Goal: Task Accomplishment & Management: Use online tool/utility

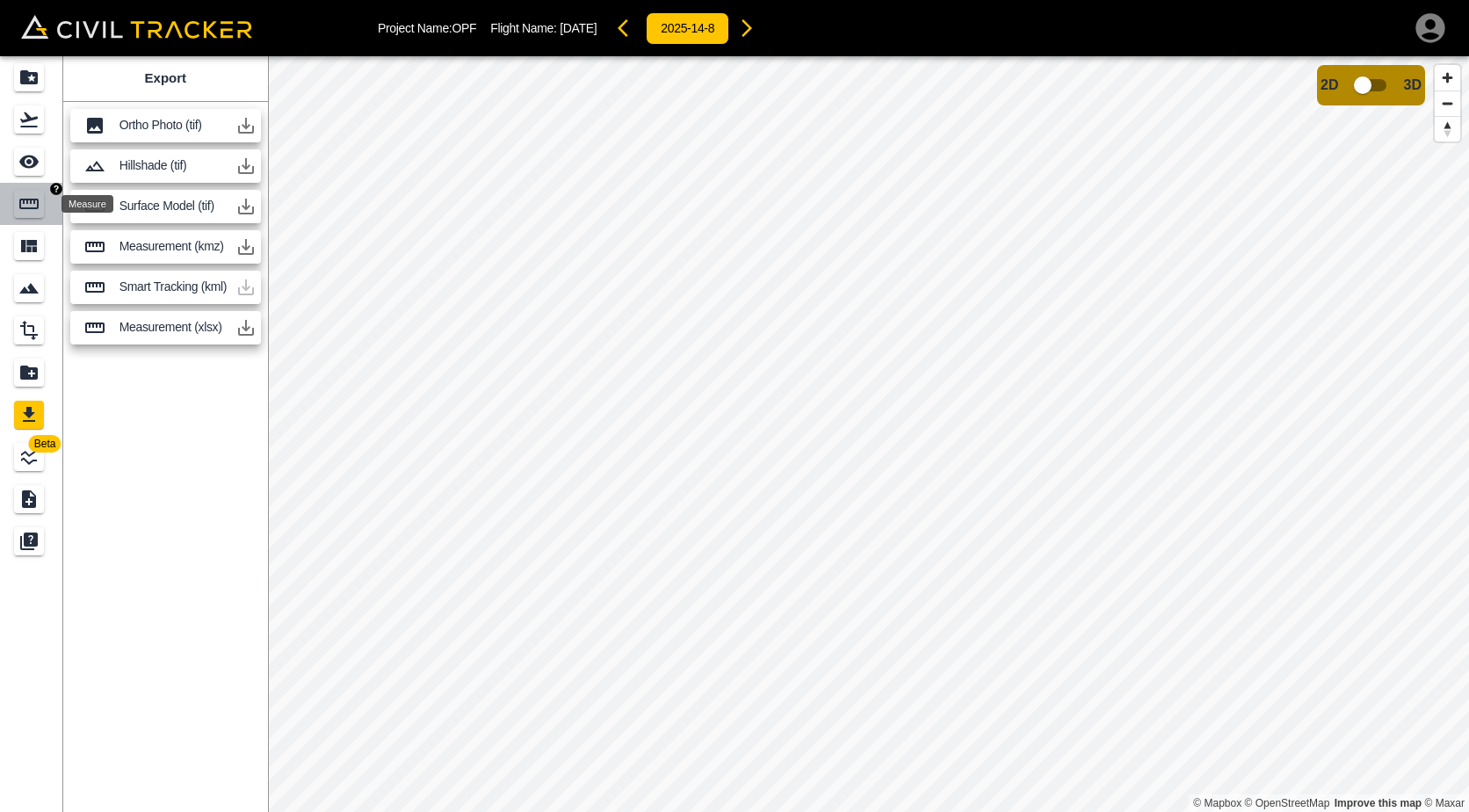
click at [31, 214] on icon "Measure" at bounding box center [29, 203] width 21 height 21
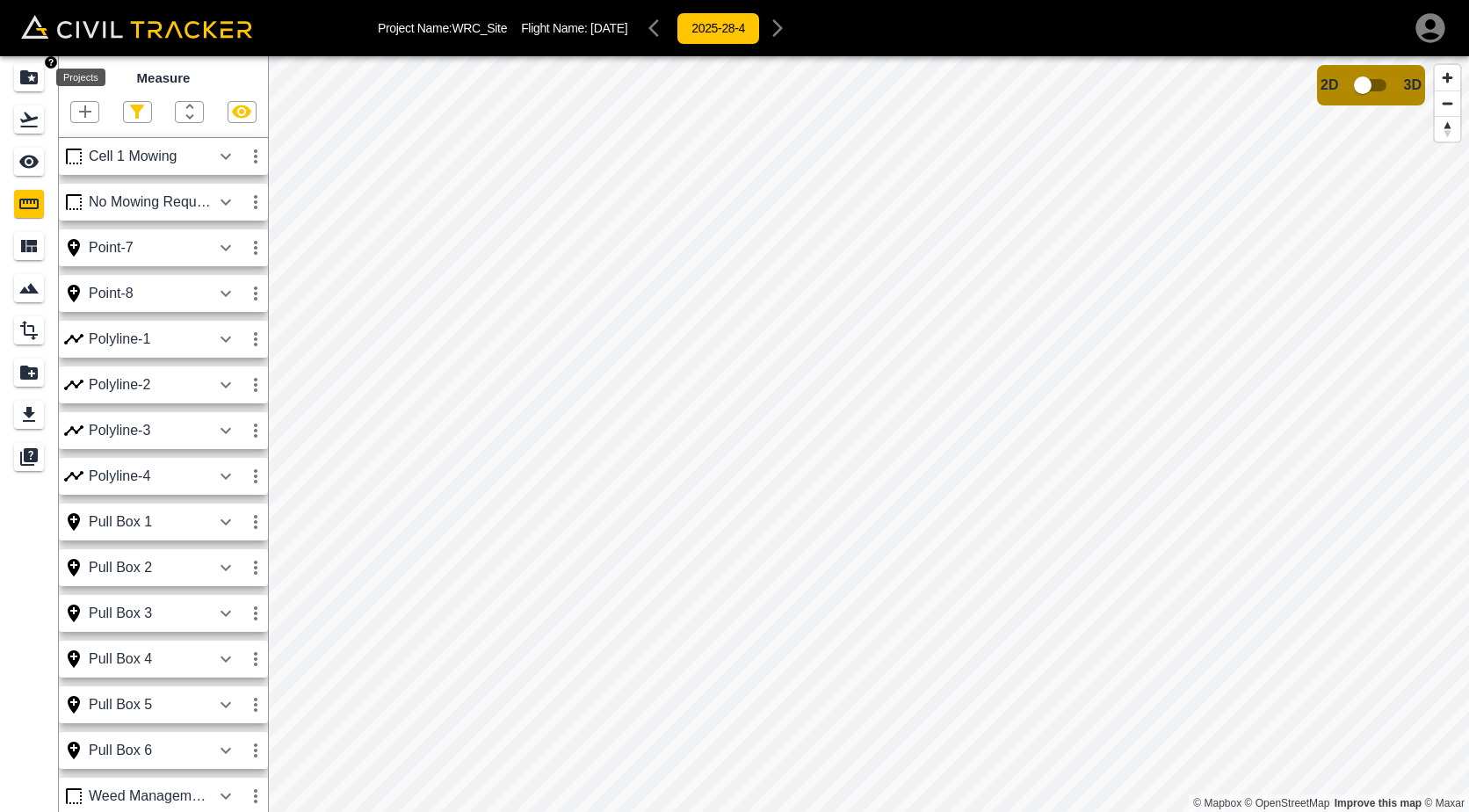
click at [27, 87] on icon "Projects" at bounding box center [29, 76] width 21 height 21
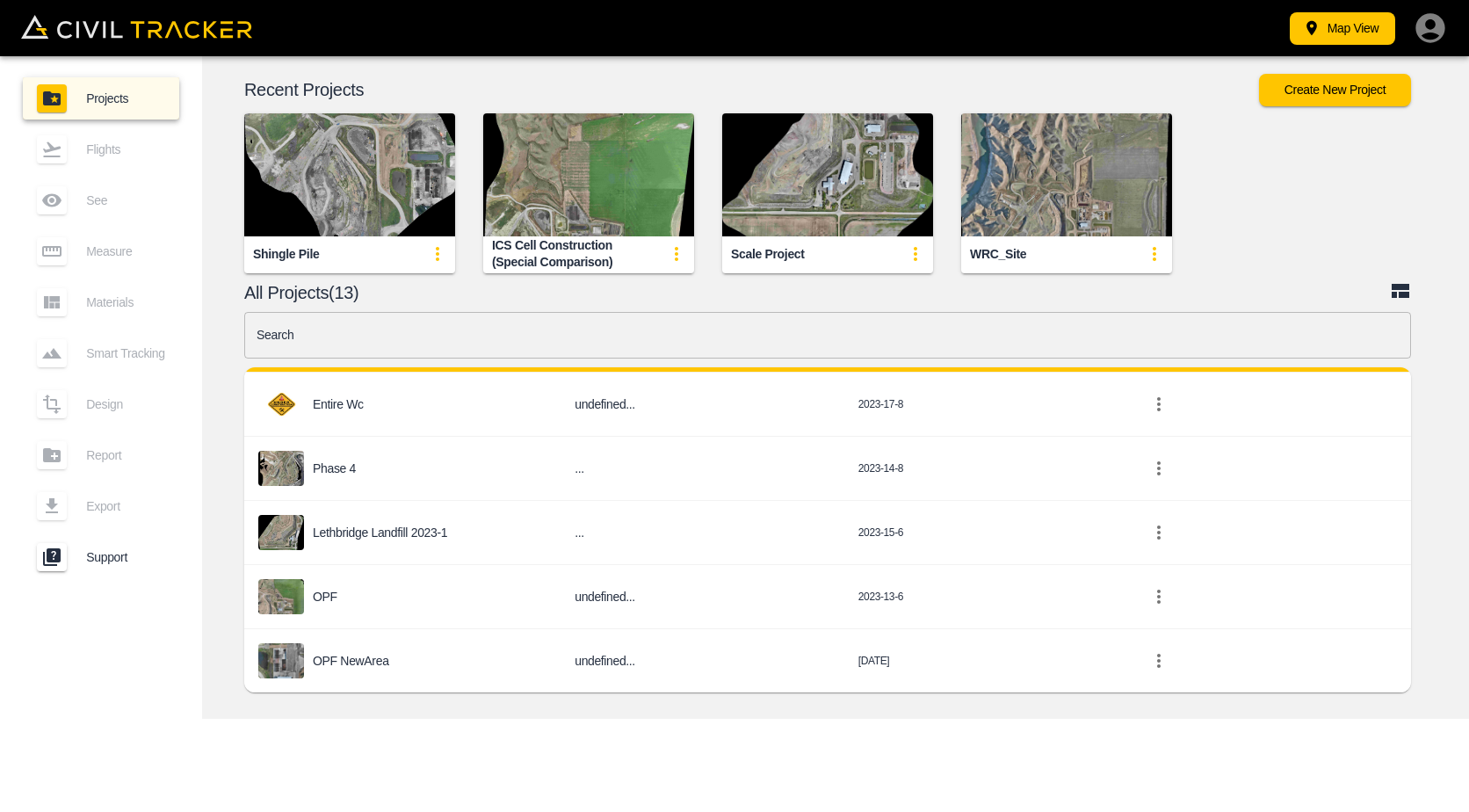
scroll to position [559, 0]
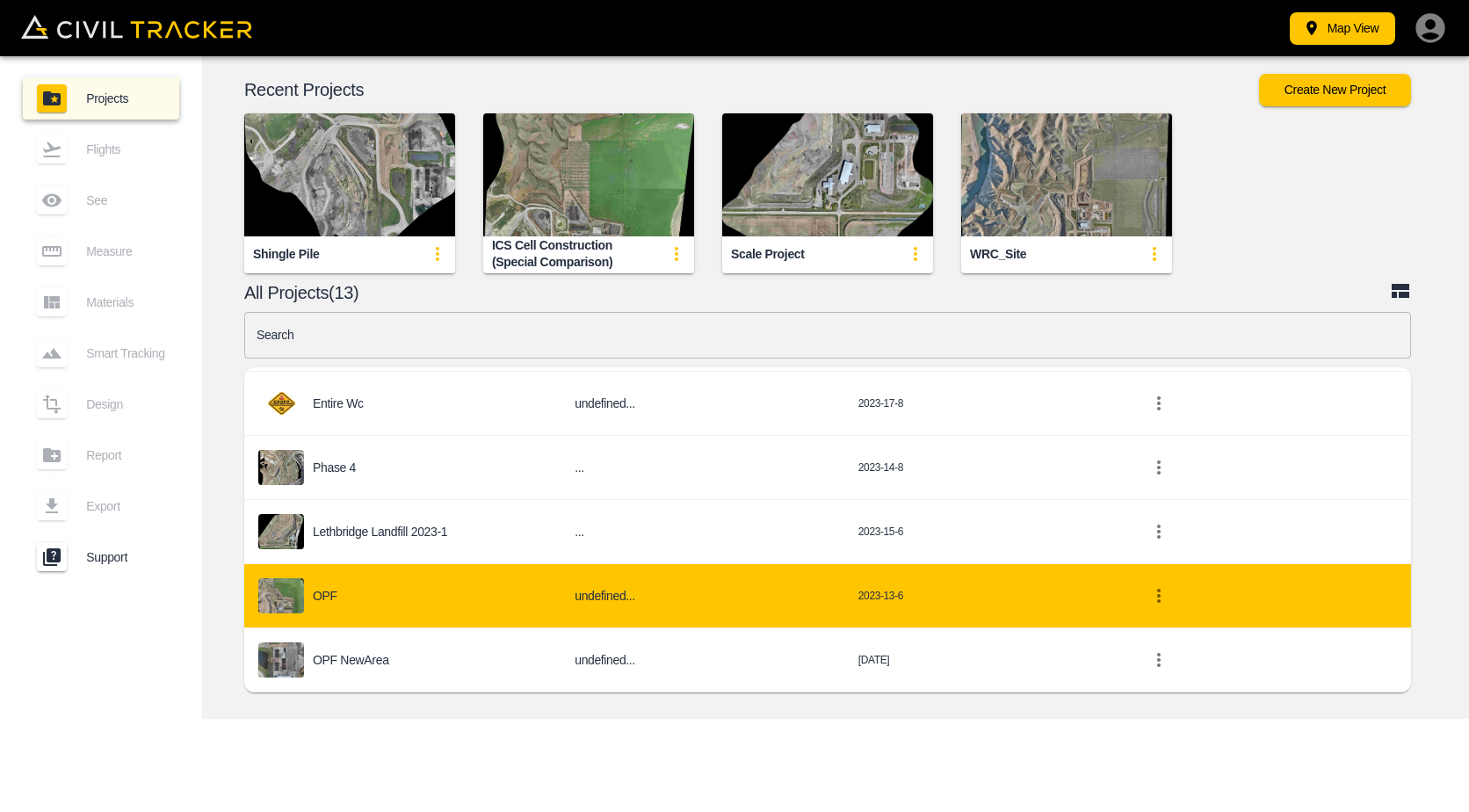
click at [379, 590] on div "OPF" at bounding box center [402, 595] width 288 height 36
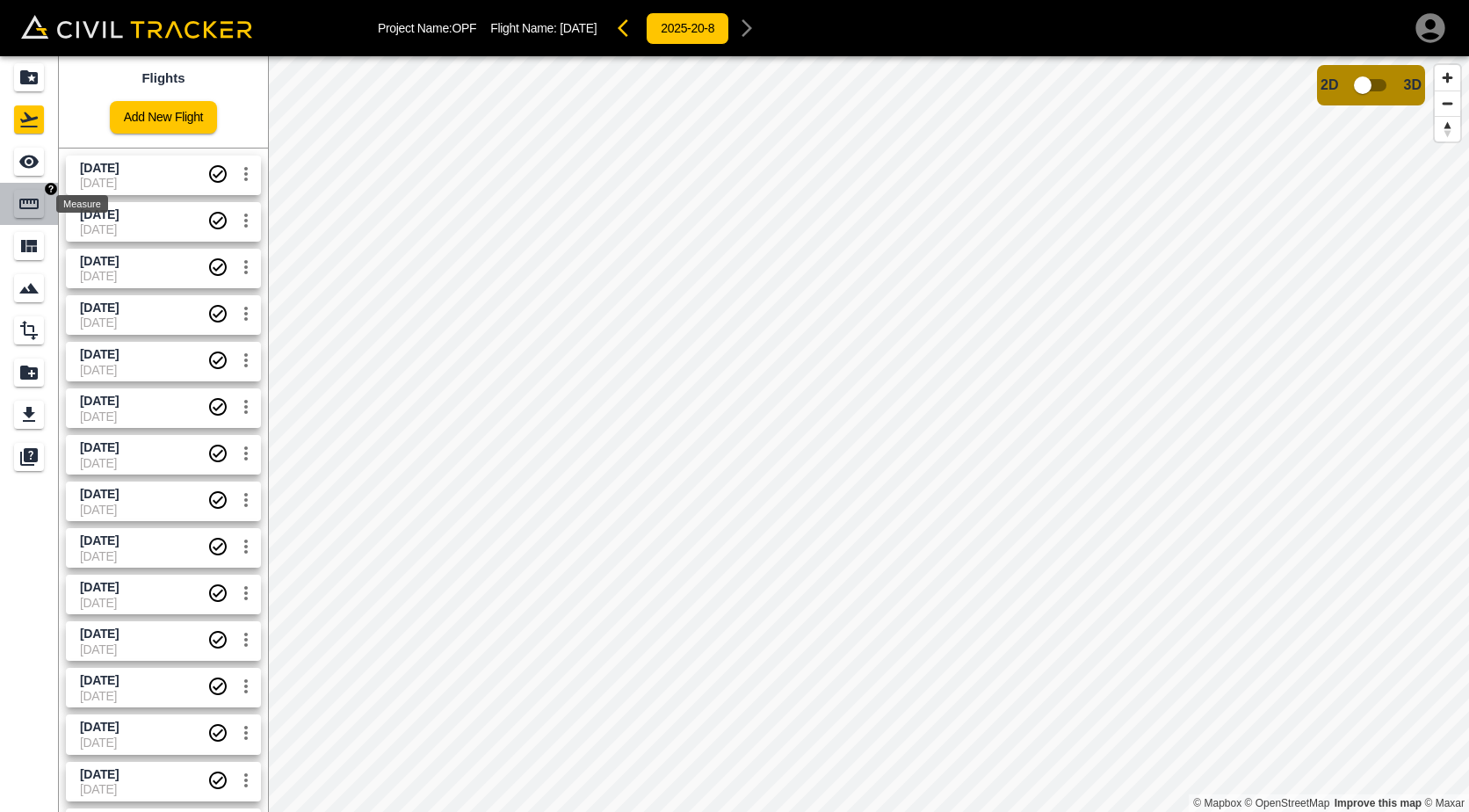
click at [24, 209] on icon "Measure" at bounding box center [30, 204] width 20 height 11
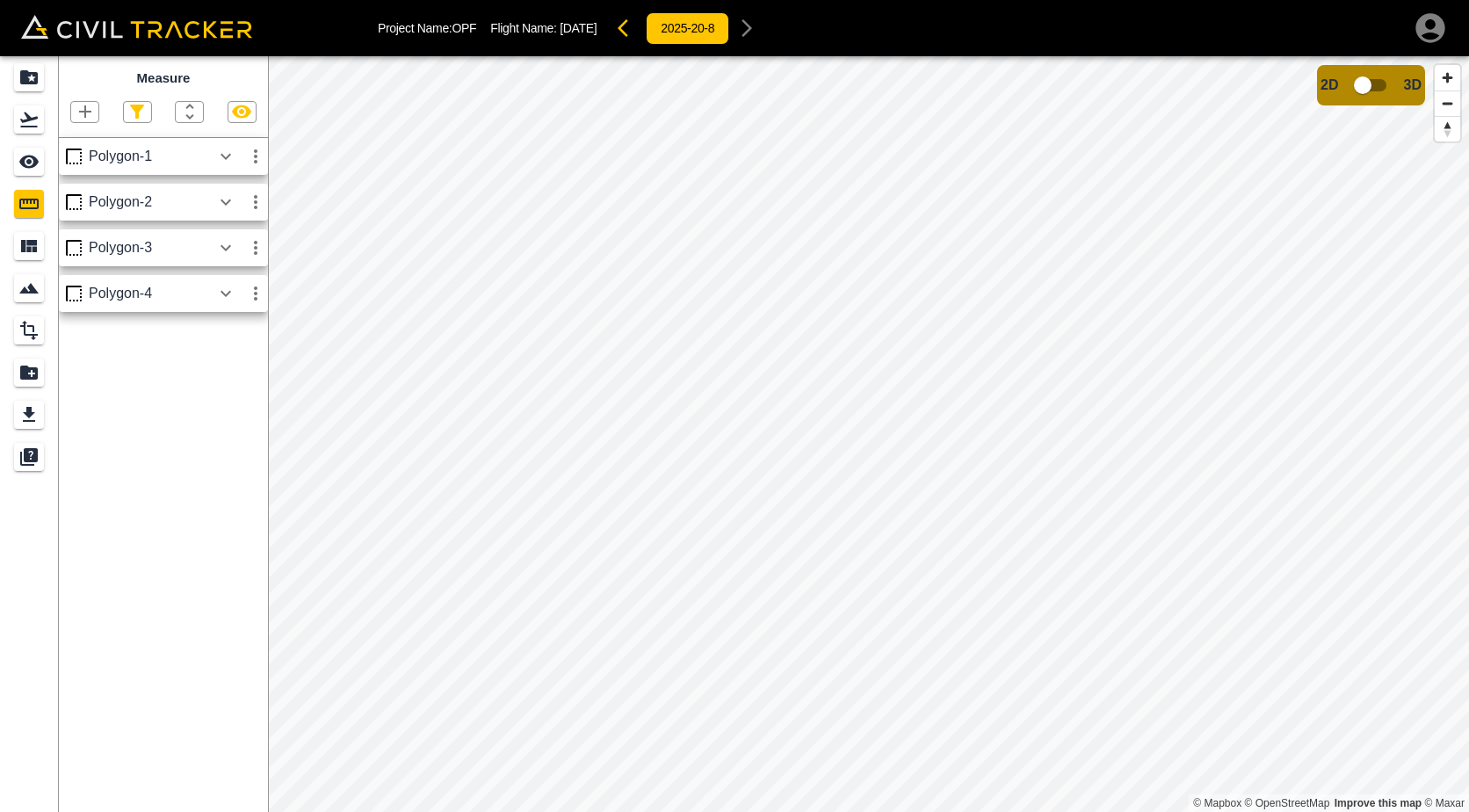
click at [89, 101] on div at bounding box center [84, 112] width 29 height 22
click at [88, 109] on icon "button" at bounding box center [84, 111] width 21 height 21
click at [89, 202] on p "Polygon" at bounding box center [84, 196] width 43 height 14
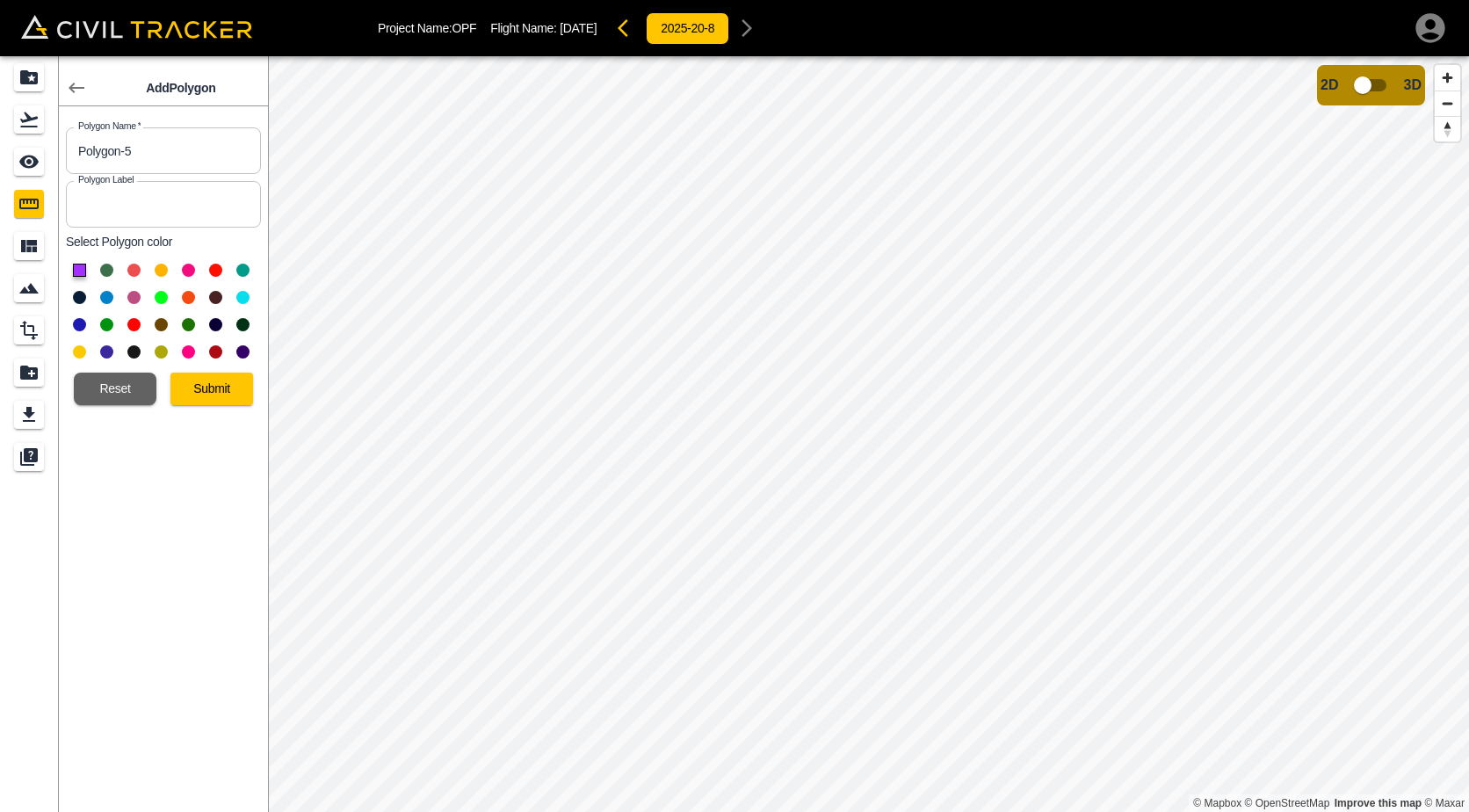
drag, startPoint x: 153, startPoint y: 146, endPoint x: -75, endPoint y: 154, distance: 228.1
click at [0, 154] on html "Project Name: OPF Flight Name: [DATE] 2025-20-8 Add Polygon Polygon Name   * Po…" at bounding box center [734, 406] width 1469 height 812
click at [191, 157] on input "Green" at bounding box center [163, 150] width 195 height 46
type input "Green Wood"
click at [158, 298] on button at bounding box center [160, 297] width 13 height 13
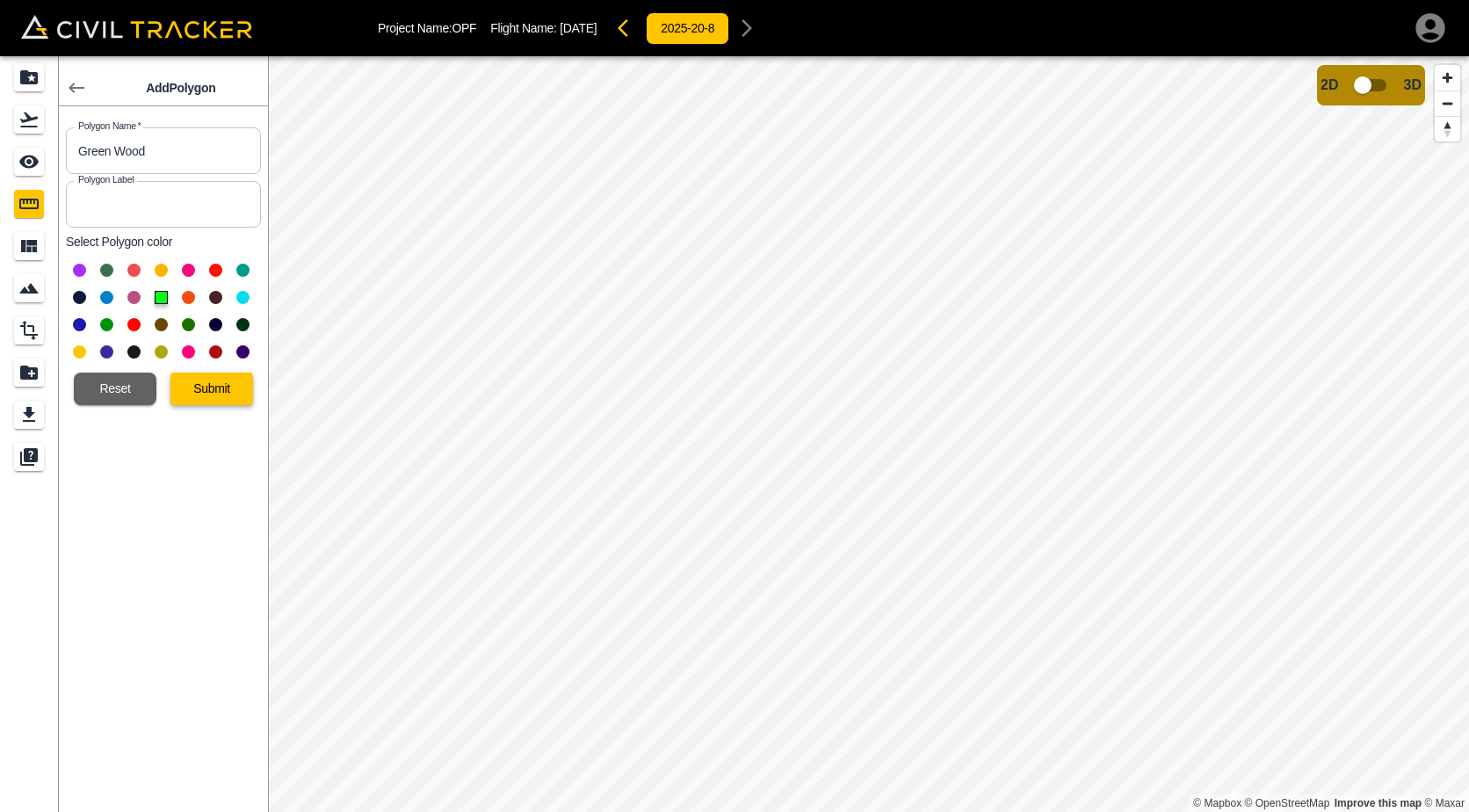
click at [182, 383] on button "Submit" at bounding box center [211, 389] width 82 height 33
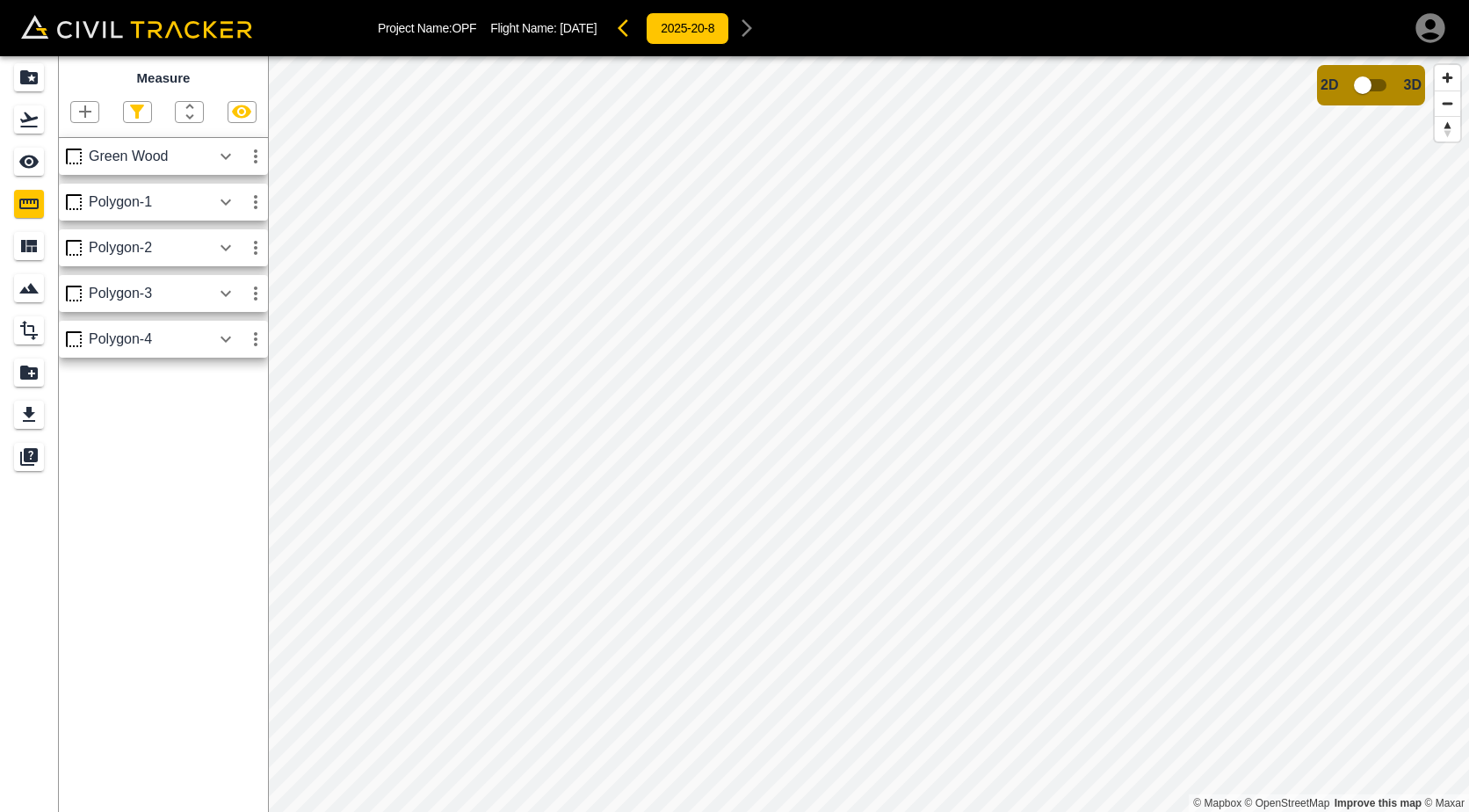
click at [90, 122] on icon "button" at bounding box center [84, 111] width 21 height 21
click at [64, 198] on p "Polygon" at bounding box center [84, 196] width 43 height 14
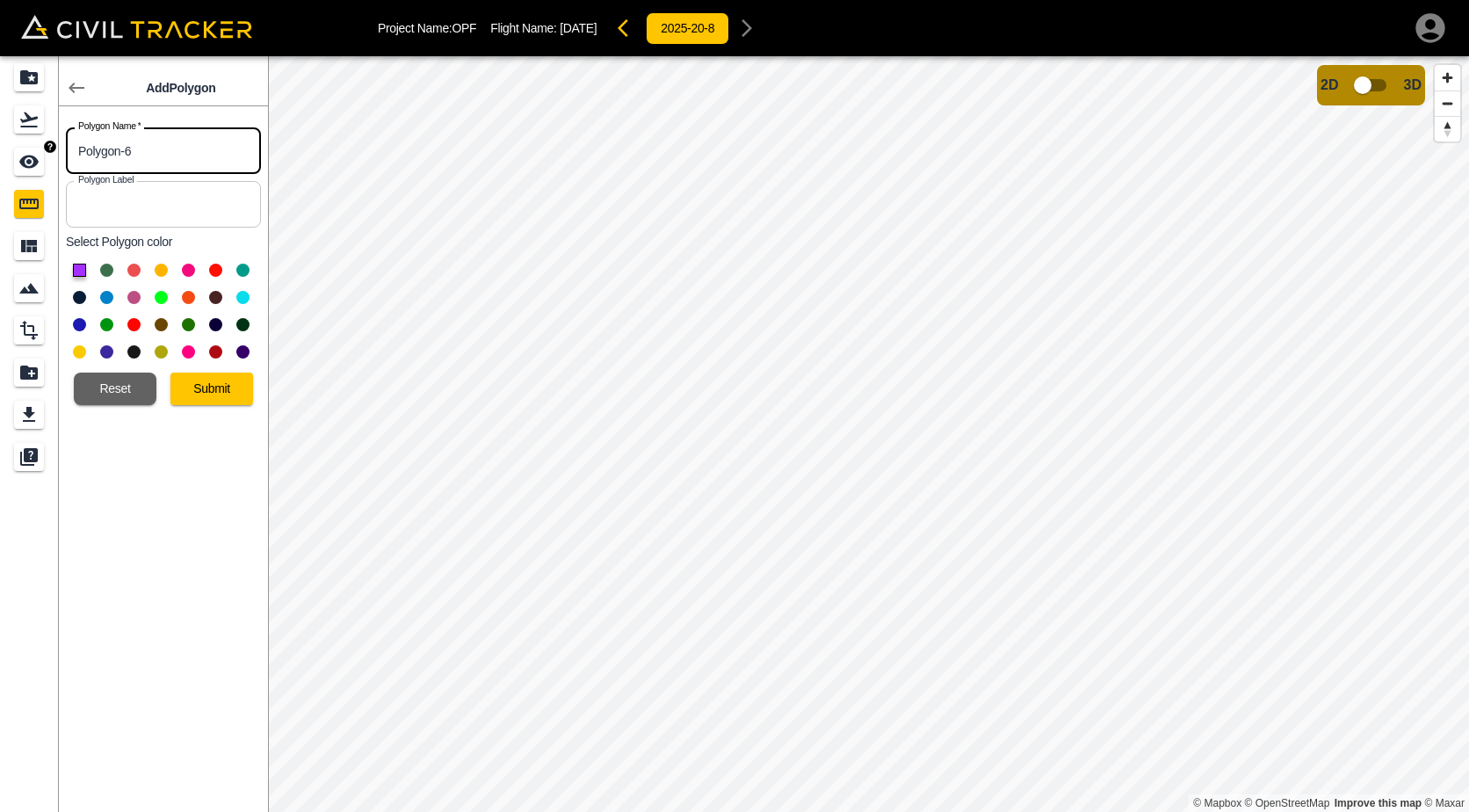
drag, startPoint x: 137, startPoint y: 156, endPoint x: 33, endPoint y: 142, distance: 104.9
click at [33, 142] on div "Add Polygon Polygon Name   * Polygon-6 Polygon Name * Polygon Label Polygon Lab…" at bounding box center [134, 434] width 268 height 756
click at [250, 153] on input "White Wood" at bounding box center [163, 150] width 195 height 46
type input "White Wood Pile"
click at [163, 271] on button at bounding box center [160, 269] width 13 height 13
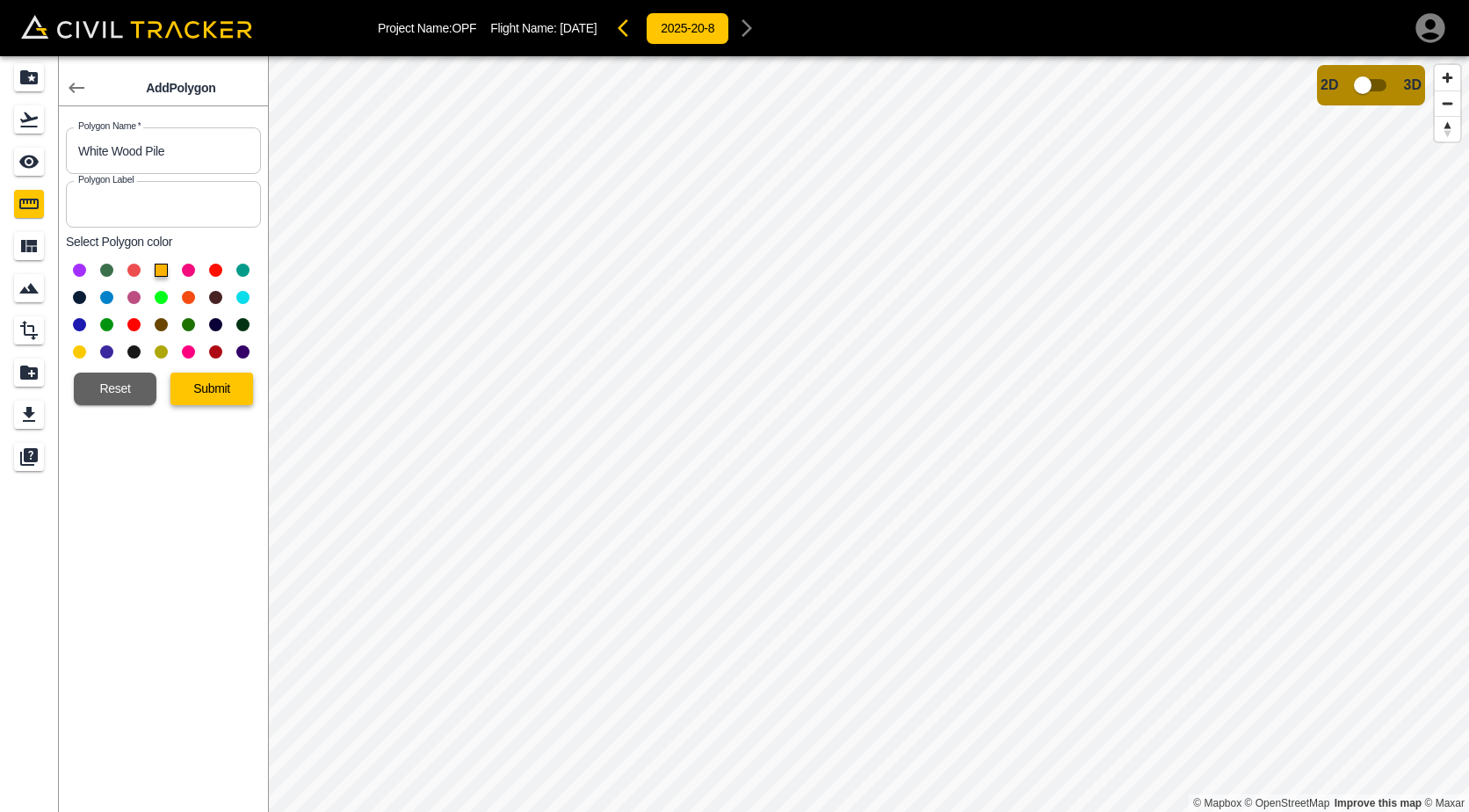
click at [215, 385] on button "Submit" at bounding box center [211, 389] width 82 height 33
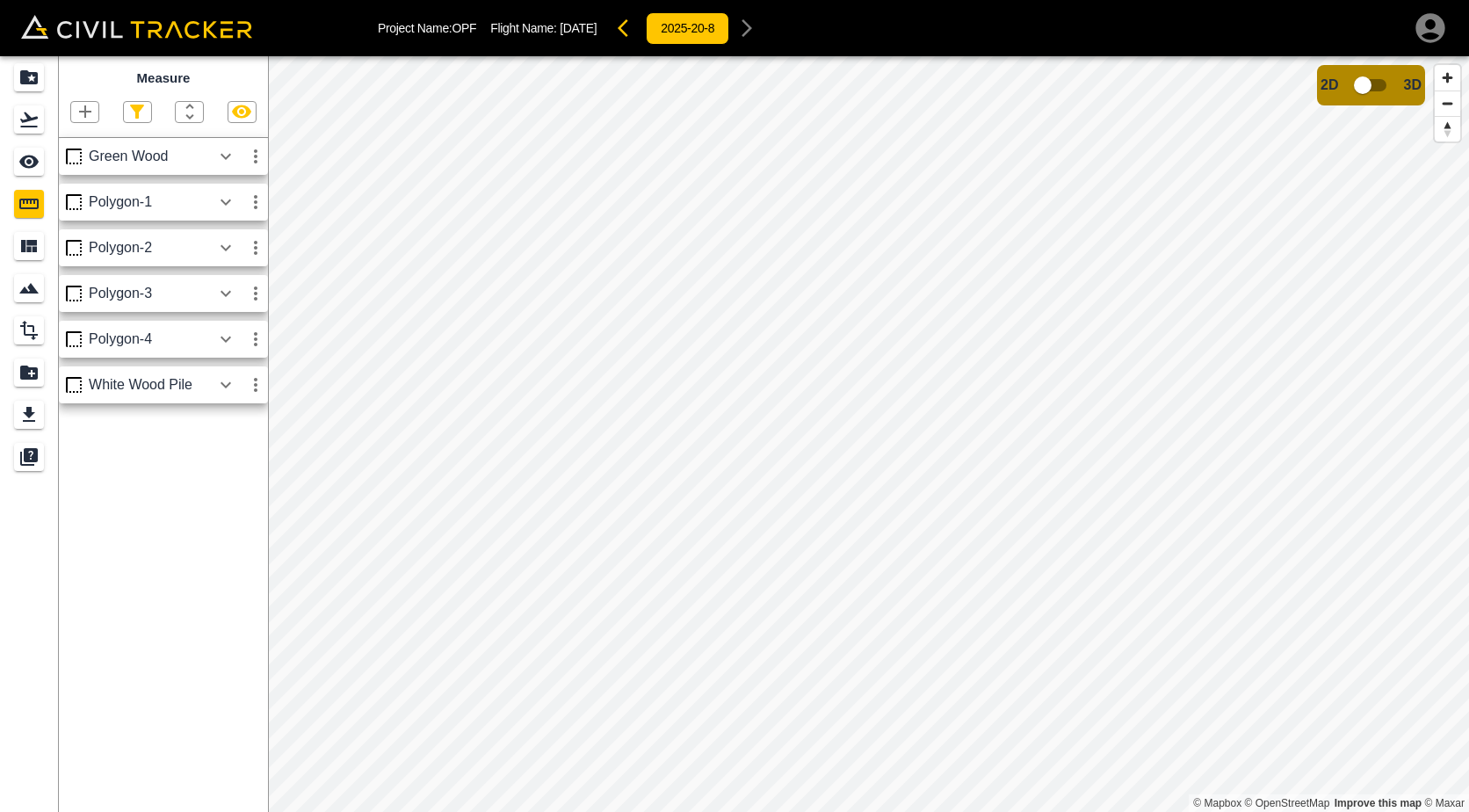
click at [248, 383] on icon "button" at bounding box center [255, 384] width 21 height 21
click at [220, 451] on div at bounding box center [197, 453] width 49 height 36
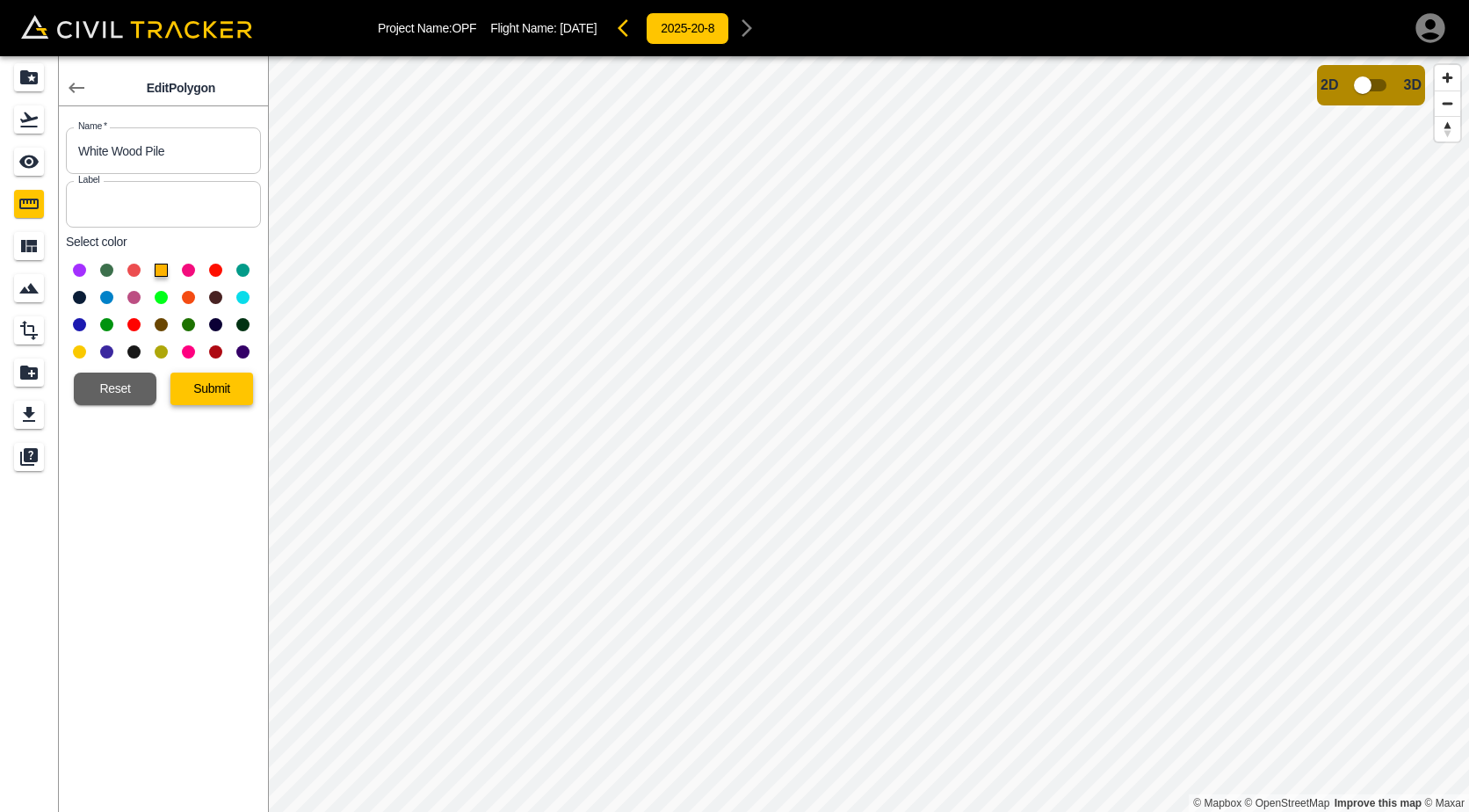
click at [201, 396] on button "Submit" at bounding box center [211, 389] width 82 height 33
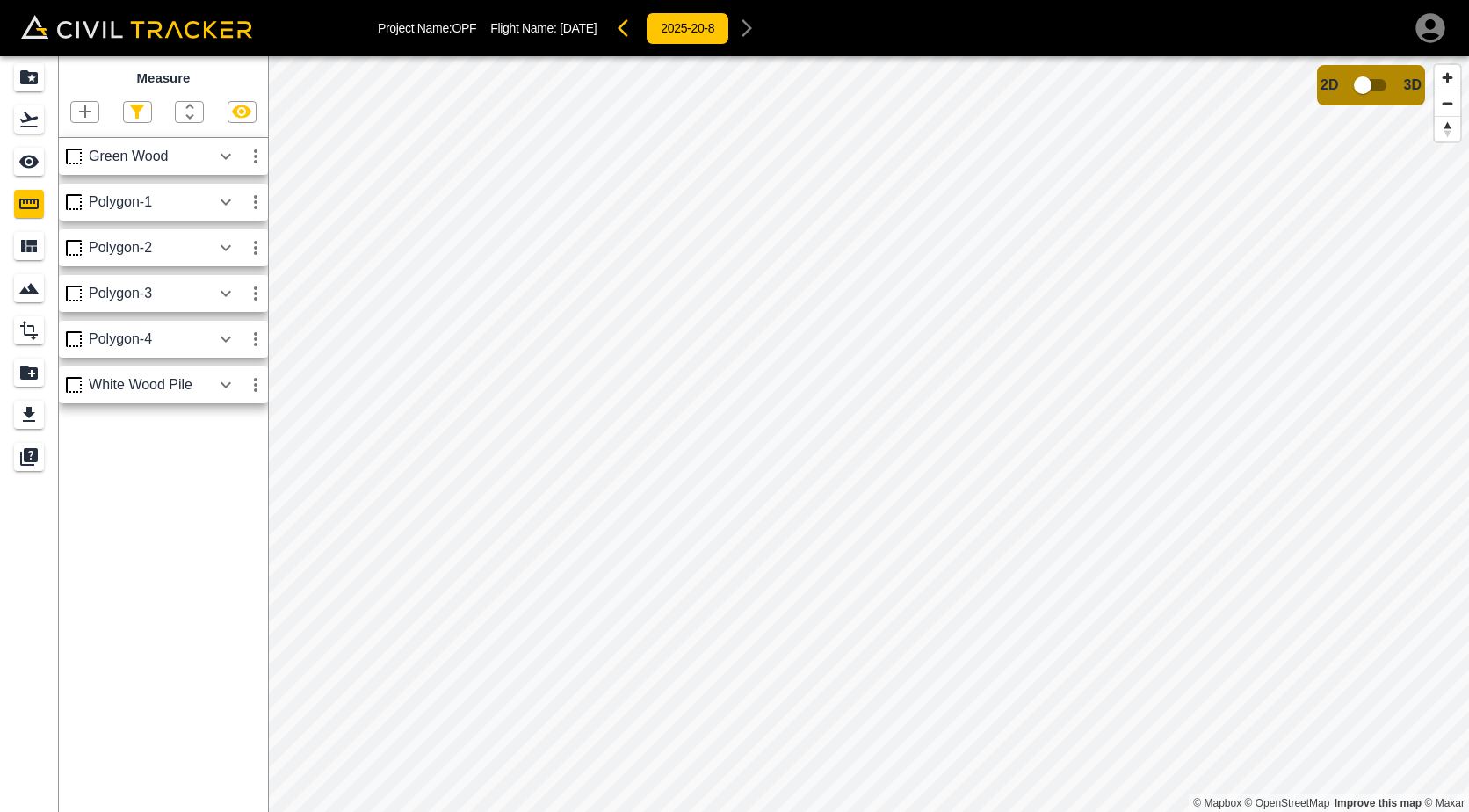
click at [230, 384] on icon "button" at bounding box center [226, 384] width 11 height 6
